Goal: Complete application form

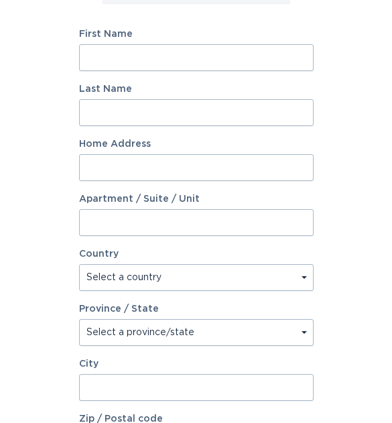
scroll to position [285, 0]
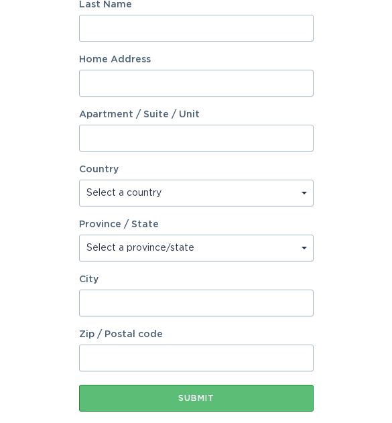
drag, startPoint x: 180, startPoint y: 362, endPoint x: 193, endPoint y: 376, distance: 19.0
type input "92879"
click at [145, 282] on label "City" at bounding box center [196, 279] width 234 height 9
click at [145, 289] on input "City" at bounding box center [196, 302] width 234 height 27
click at [131, 301] on input "City" at bounding box center [196, 302] width 234 height 27
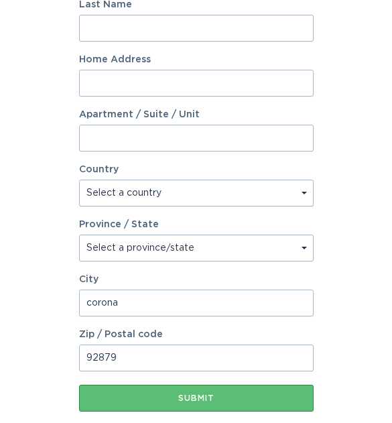
type input "corona"
select select "US"
select select "CA"
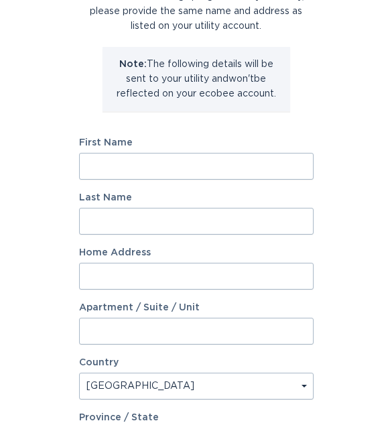
scroll to position [90, 0]
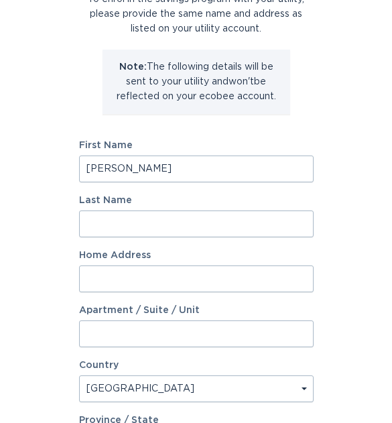
type input "[PERSON_NAME]"
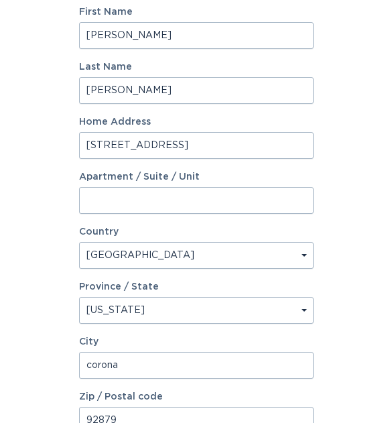
scroll to position [362, 0]
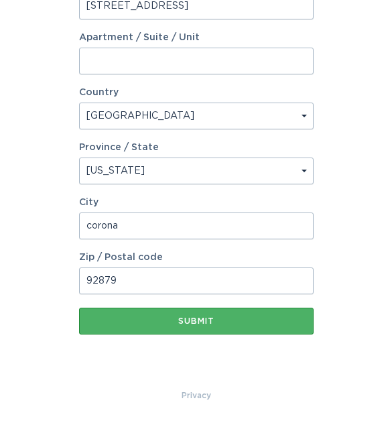
type input "[STREET_ADDRESS]"
click at [217, 323] on div "Submit" at bounding box center [196, 321] width 221 height 8
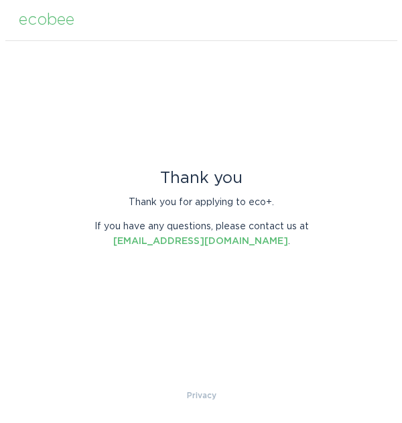
scroll to position [0, 0]
